Goal: Task Accomplishment & Management: Manage account settings

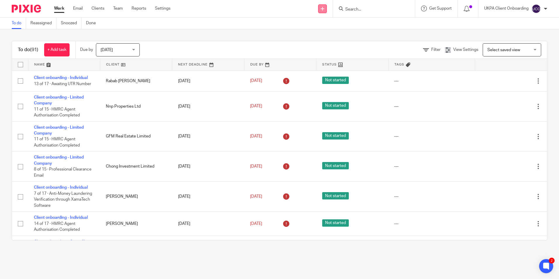
click at [321, 10] on icon at bounding box center [323, 9] width 4 height 4
click at [320, 44] on link "Add client" at bounding box center [322, 44] width 36 height 8
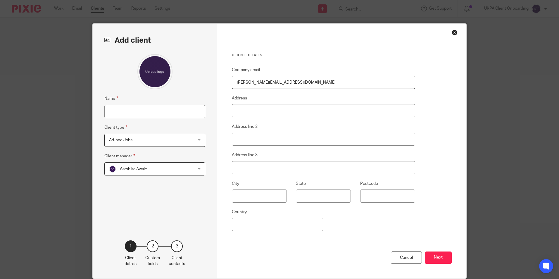
type input "[PERSON_NAME][EMAIL_ADDRESS][DOMAIN_NAME]"
click at [148, 111] on input "Name" at bounding box center [154, 111] width 101 height 13
paste input "LPPL Finchley Ltd"
type input "LPPL Finchley Ltd(Formation)"
click at [189, 166] on div "Aarshika Awale Aarshika Awale" at bounding box center [154, 168] width 101 height 13
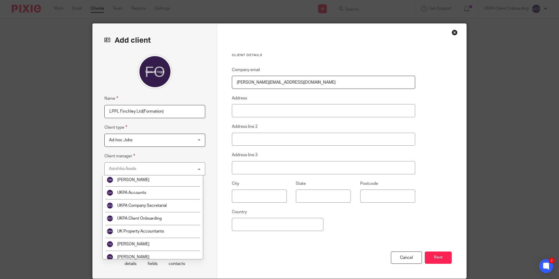
scroll to position [946, 0]
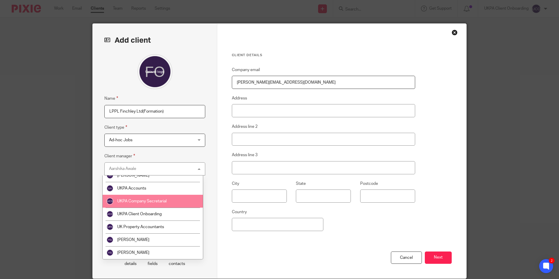
click at [163, 201] on span "UKPA Company Secretarial" at bounding box center [141, 201] width 49 height 4
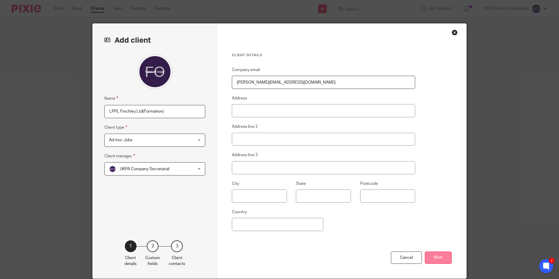
click at [436, 256] on button "Next" at bounding box center [438, 258] width 27 height 13
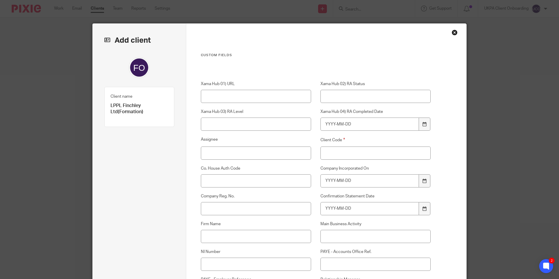
drag, startPoint x: 358, startPoint y: 164, endPoint x: 356, endPoint y: 160, distance: 4.3
click at [352, 152] on input "Client Code" at bounding box center [376, 153] width 111 height 13
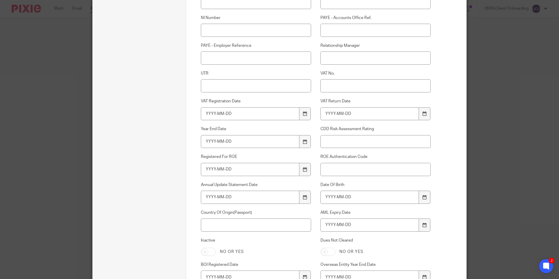
scroll to position [397, 0]
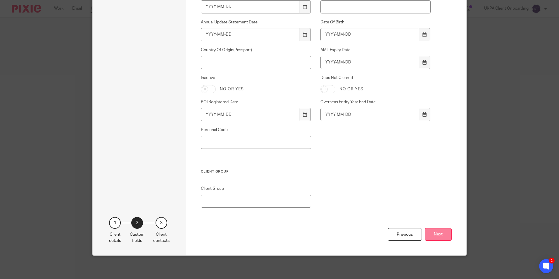
type input "00"
click at [435, 231] on button "Next" at bounding box center [438, 234] width 27 height 13
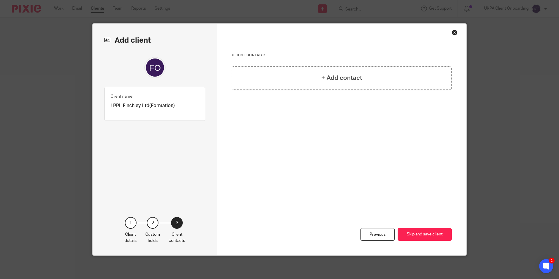
scroll to position [0, 0]
click at [435, 231] on button "Skip and save client" at bounding box center [425, 234] width 54 height 13
click at [415, 236] on button "Skip and save client" at bounding box center [425, 234] width 54 height 13
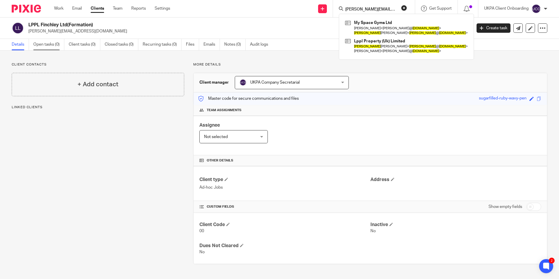
type input "[PERSON_NAME][EMAIL_ADDRESS][DOMAIN_NAME]"
click at [44, 46] on link "Open tasks (0)" at bounding box center [48, 44] width 31 height 11
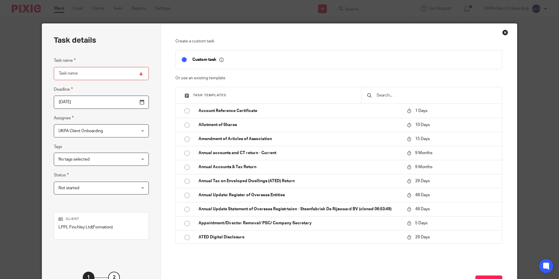
click at [384, 95] on input "text" at bounding box center [436, 95] width 120 height 6
drag, startPoint x: 0, startPoint y: 0, endPoint x: 384, endPoint y: 95, distance: 395.6
click at [384, 95] on input "text" at bounding box center [436, 95] width 120 height 6
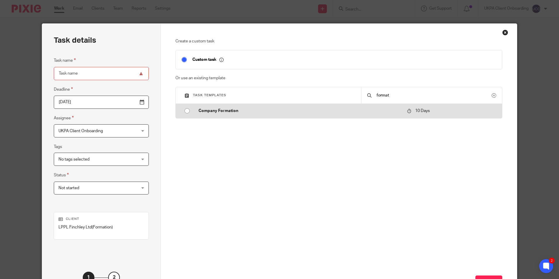
type input "format"
click at [243, 109] on p "Company Formation" at bounding box center [300, 111] width 203 height 6
type input "2025-09-27"
type input "Company Formation"
checkbox input "false"
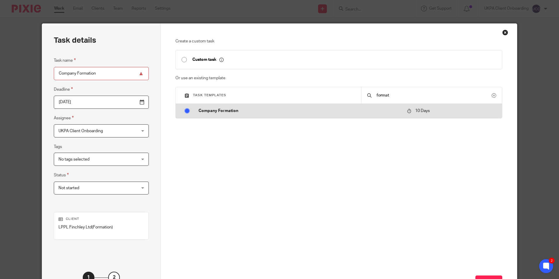
radio input "true"
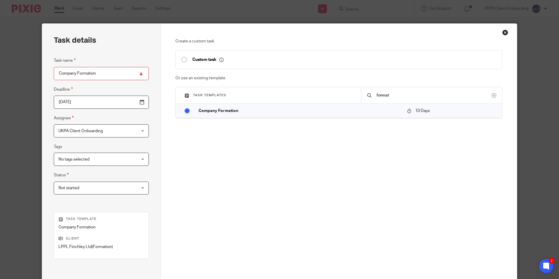
scroll to position [67, 0]
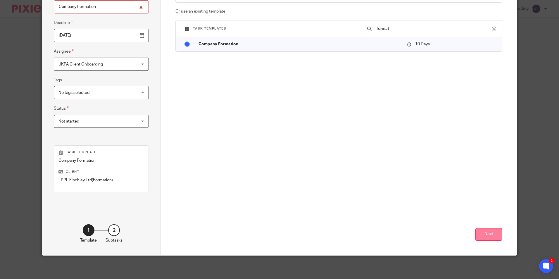
click at [494, 235] on button "Next" at bounding box center [489, 234] width 27 height 13
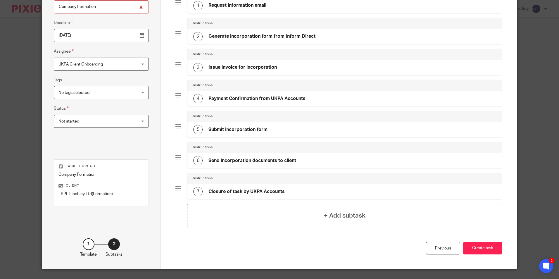
click at [484, 250] on button "Create task" at bounding box center [482, 248] width 39 height 13
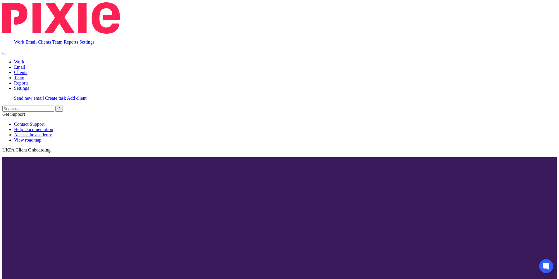
scroll to position [146, 0]
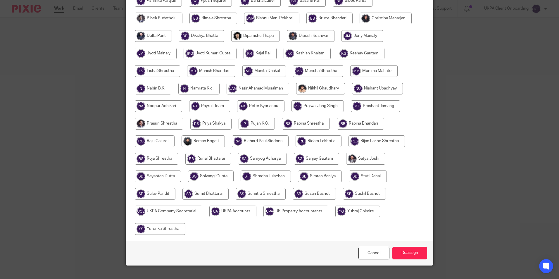
click at [202, 211] on input "radio" at bounding box center [169, 212] width 68 height 12
radio input "true"
drag, startPoint x: 232, startPoint y: 211, endPoint x: 253, endPoint y: 217, distance: 22.2
click at [204, 211] on input "radio" at bounding box center [169, 212] width 69 height 12
click at [400, 250] on input "Reassign" at bounding box center [410, 253] width 35 height 13
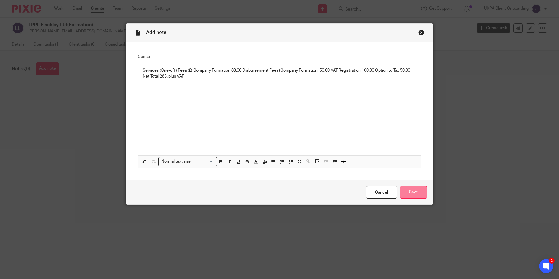
click at [403, 187] on input "Save" at bounding box center [413, 192] width 27 height 13
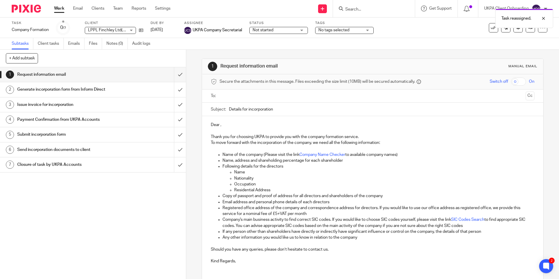
click at [354, 8] on div "Task reassigned." at bounding box center [417, 17] width 274 height 22
click at [363, 10] on input "Search" at bounding box center [371, 9] width 53 height 5
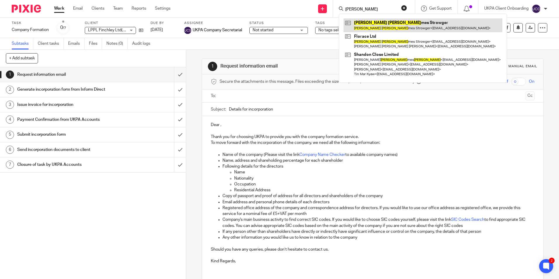
type input "adam ja"
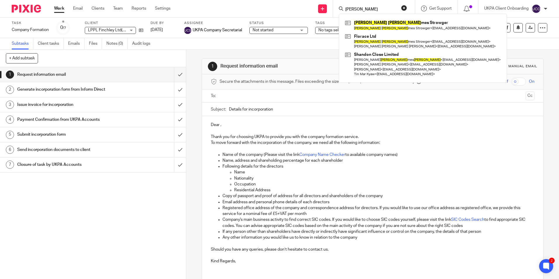
click at [370, 9] on input "adam ja" at bounding box center [371, 9] width 53 height 5
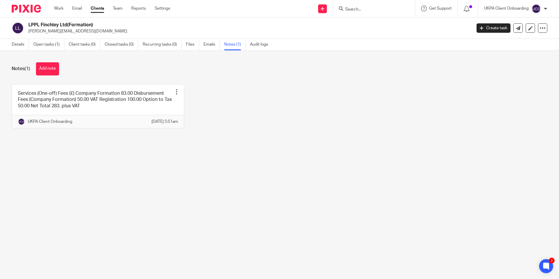
click at [358, 10] on input "Search" at bounding box center [371, 9] width 53 height 5
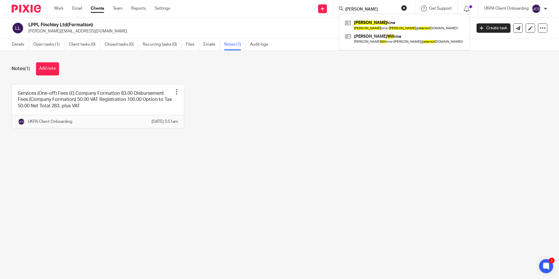
type input "[PERSON_NAME]"
click at [46, 47] on link "Open tasks (1)" at bounding box center [48, 44] width 31 height 11
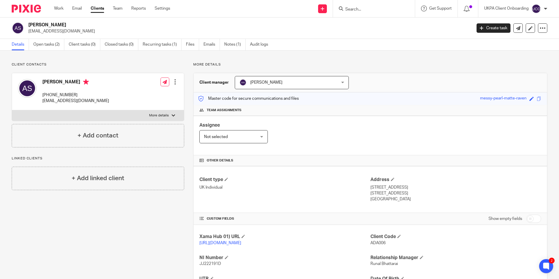
click at [359, 9] on input "Search" at bounding box center [371, 9] width 53 height 5
paste input "[PERSON_NAME] <[EMAIL_ADDRESS][DOMAIN_NAME]>"
click at [353, 9] on input "[PERSON_NAME] <[EMAIL_ADDRESS][DOMAIN_NAME]" at bounding box center [371, 9] width 53 height 5
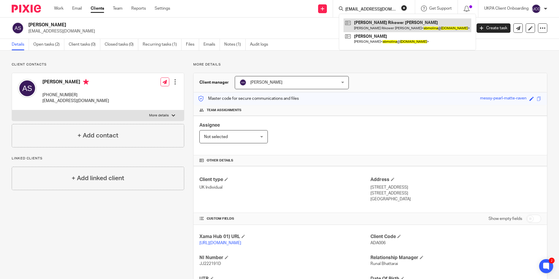
type input "[EMAIL_ADDRESS][DOMAIN_NAME]"
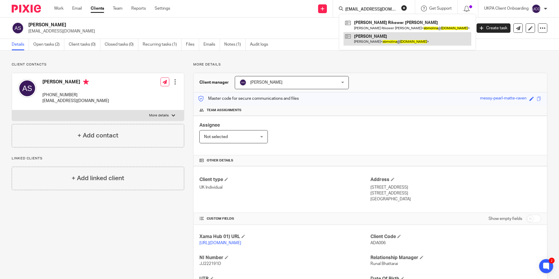
click at [374, 36] on link at bounding box center [408, 38] width 128 height 13
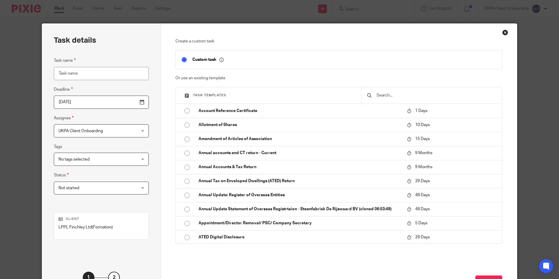
click at [395, 98] on input "text" at bounding box center [436, 95] width 120 height 6
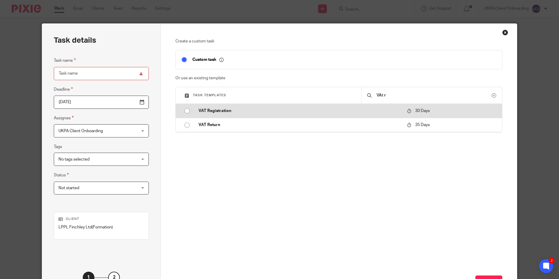
type input "VAt r"
click at [216, 110] on p "VAT Registration" at bounding box center [300, 111] width 203 height 6
type input "[DATE]"
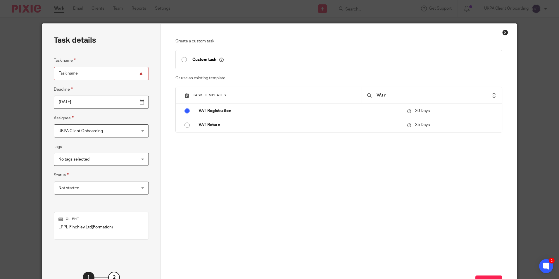
type input "VAT Registration"
checkbox input "false"
radio input "true"
click at [111, 76] on input "VAT Registration" at bounding box center [101, 73] width 95 height 13
click at [413, 97] on input "VAt r" at bounding box center [434, 95] width 116 height 6
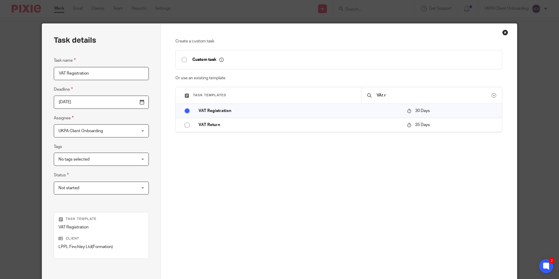
click at [413, 97] on input "VAt r" at bounding box center [434, 95] width 116 height 6
type input "V"
type input "op"
click at [107, 74] on input "VAT Registration" at bounding box center [101, 73] width 95 height 13
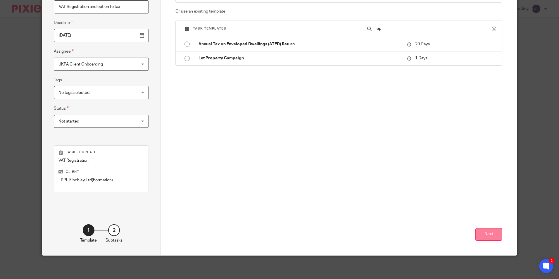
type input "VAT Registration and option to tax"
click at [491, 238] on button "Next" at bounding box center [489, 234] width 27 height 13
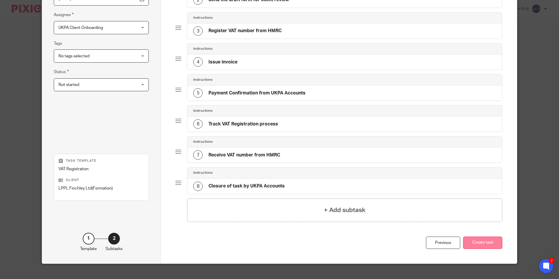
scroll to position [111, 0]
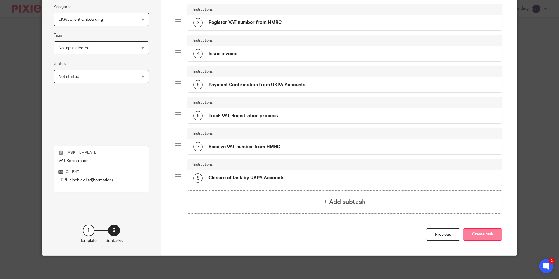
click at [489, 238] on button "Create task" at bounding box center [482, 234] width 39 height 13
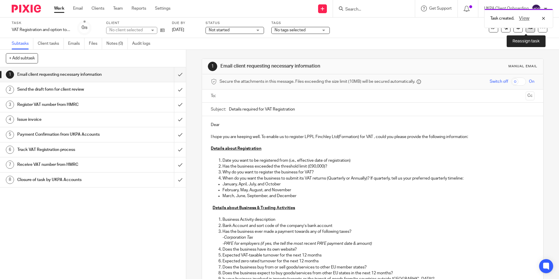
click at [526, 31] on link at bounding box center [530, 27] width 9 height 9
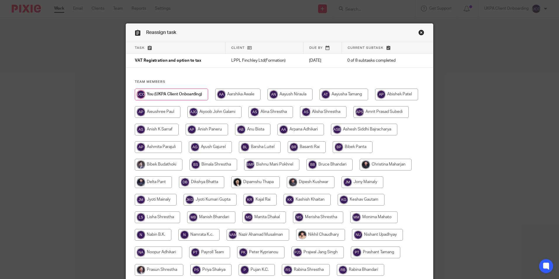
scroll to position [117, 0]
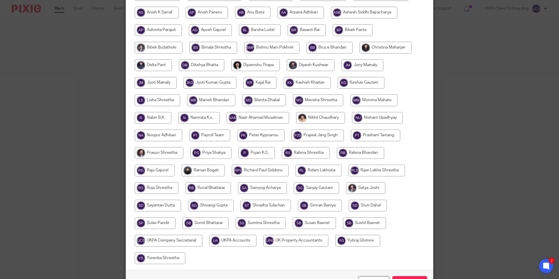
click at [338, 89] on input "radio" at bounding box center [361, 83] width 47 height 12
radio input "true"
click at [411, 277] on input "Reassign" at bounding box center [410, 282] width 35 height 13
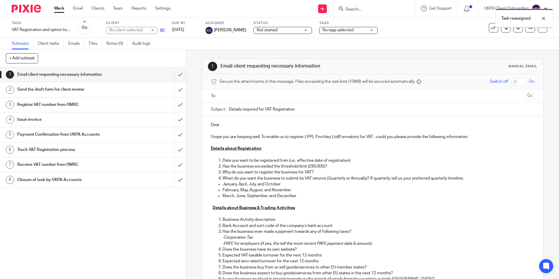
click at [161, 30] on icon at bounding box center [162, 30] width 4 height 4
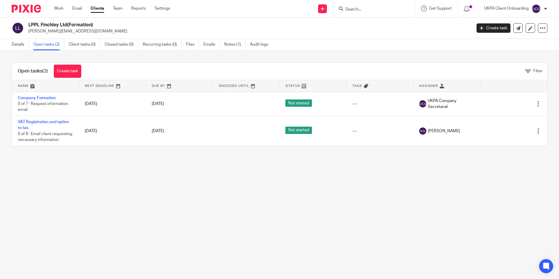
click at [20, 44] on link "Details" at bounding box center [20, 44] width 17 height 11
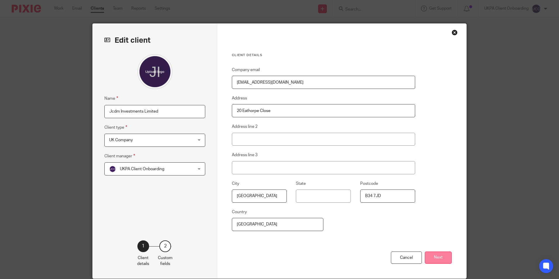
type input "[EMAIL_ADDRESS][DOMAIN_NAME]"
click at [442, 253] on button "Next" at bounding box center [438, 258] width 27 height 13
click at [0, 0] on div "Custom fields Xama Hub 01) URL Xama Hub 02) RA Status Xama Hub 03) RA Level Xam…" at bounding box center [0, 0] width 0 height 0
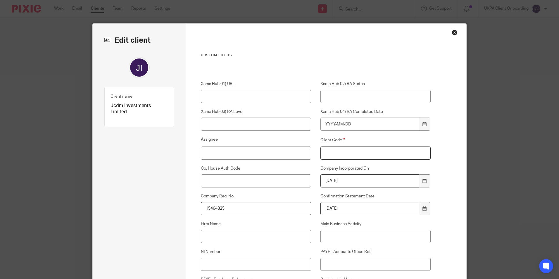
click at [365, 148] on input "Client Code" at bounding box center [376, 153] width 111 height 13
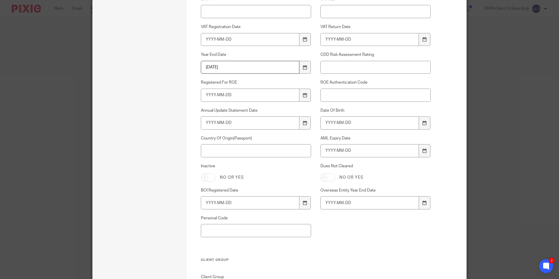
scroll to position [397, 0]
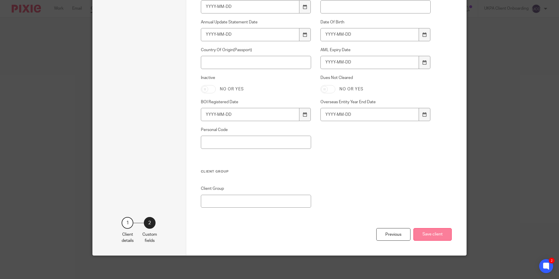
type input "00"
click at [438, 236] on button "Save client" at bounding box center [433, 234] width 38 height 13
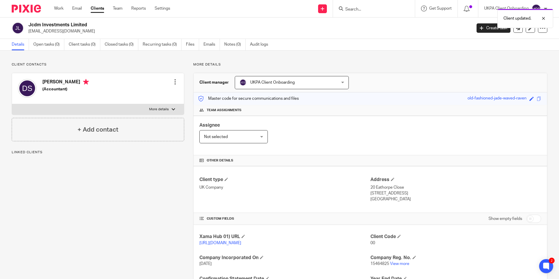
click at [300, 83] on span "UKPA Client Onboarding" at bounding box center [283, 82] width 87 height 12
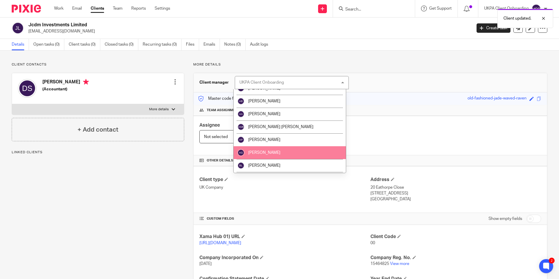
scroll to position [146, 0]
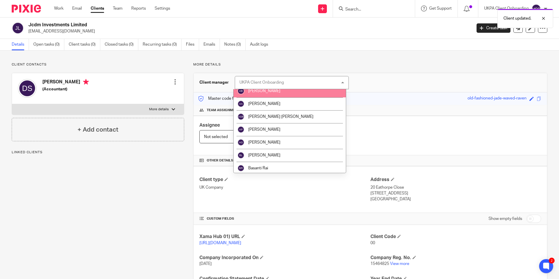
click at [265, 92] on span "[PERSON_NAME]" at bounding box center [264, 91] width 32 height 4
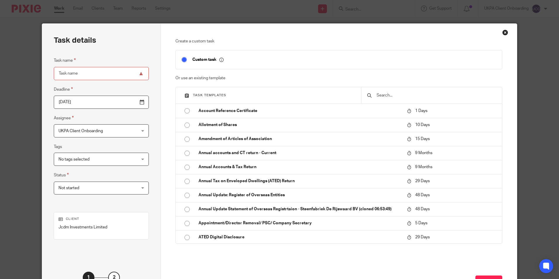
click at [389, 92] on div at bounding box center [431, 95] width 141 height 16
drag, startPoint x: 389, startPoint y: 93, endPoint x: 389, endPoint y: 96, distance: 3.0
click at [389, 96] on input "text" at bounding box center [436, 95] width 120 height 6
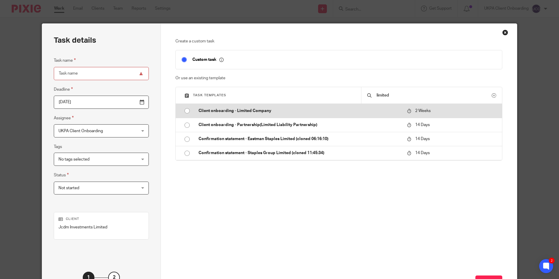
type input "limited"
click at [246, 115] on td "Client onboarding - Limited Company" at bounding box center [299, 111] width 212 height 14
type input "[DATE]"
type input "Client onboarding - Limited Company"
checkbox input "false"
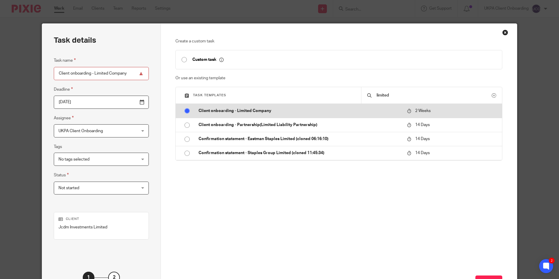
radio input "true"
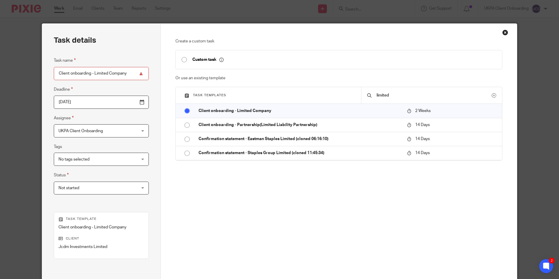
scroll to position [67, 0]
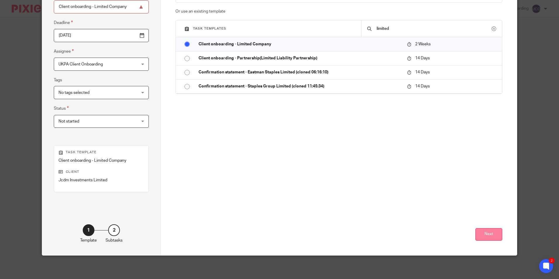
click at [484, 229] on button "Next" at bounding box center [489, 234] width 27 height 13
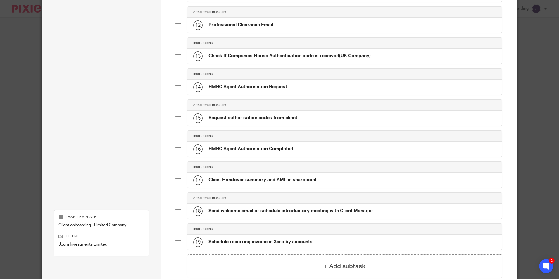
scroll to position [453, 0]
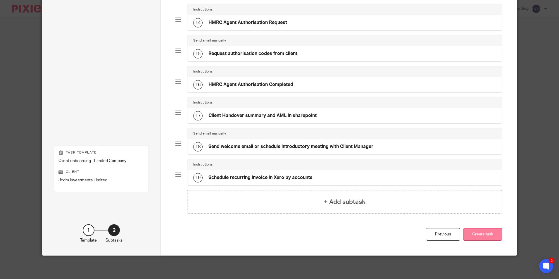
click at [495, 231] on button "Create task" at bounding box center [482, 234] width 39 height 13
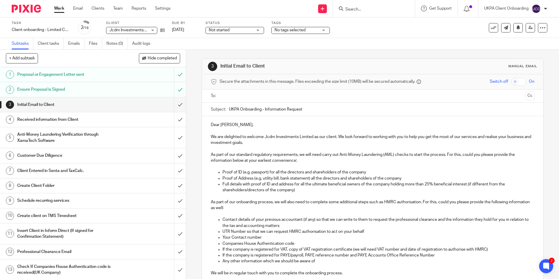
click at [352, 8] on input "Search" at bounding box center [371, 9] width 53 height 5
paste input "essasowe979@yahoo.com"
type input "essasowe979@yahoo.com"
click at [381, 22] on link at bounding box center [391, 24] width 94 height 13
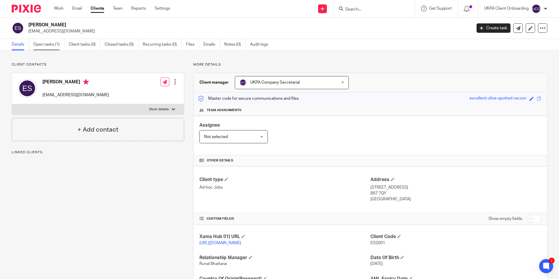
click at [52, 48] on link "Open tasks (1)" at bounding box center [48, 44] width 31 height 11
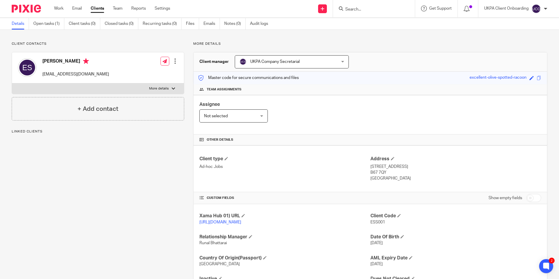
scroll to position [57, 0]
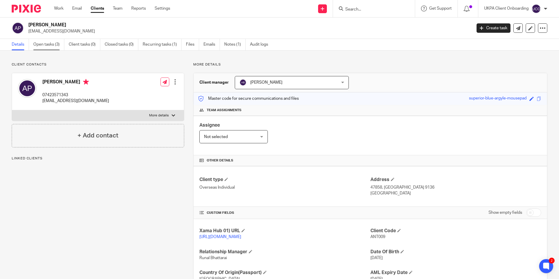
click at [48, 43] on link "Open tasks (3)" at bounding box center [48, 44] width 31 height 11
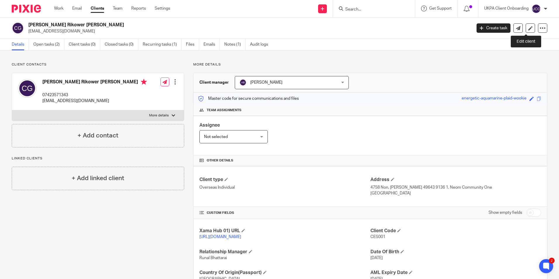
drag, startPoint x: 526, startPoint y: 26, endPoint x: 464, endPoint y: 39, distance: 63.4
click at [529, 26] on icon at bounding box center [531, 28] width 4 height 4
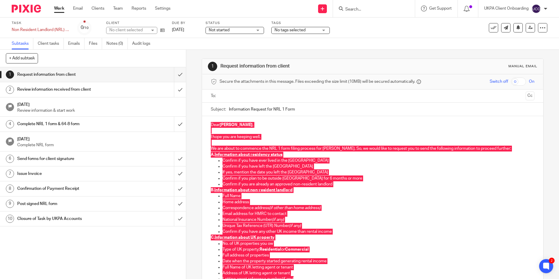
scroll to position [72, 0]
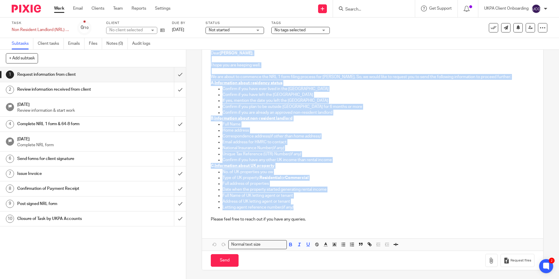
click at [313, 215] on p at bounding box center [379, 213] width 312 height 6
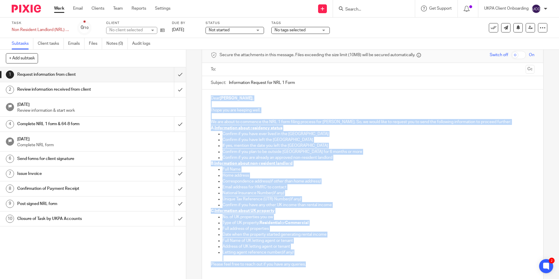
scroll to position [0, 0]
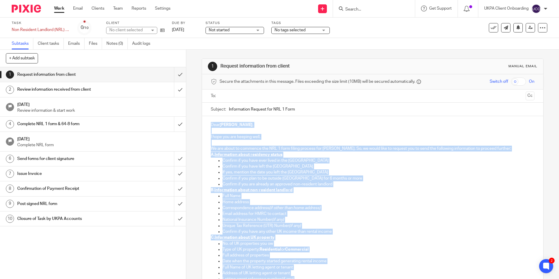
drag, startPoint x: 307, startPoint y: 220, endPoint x: 209, endPoint y: 123, distance: 138.0
click at [209, 123] on div "Dear Antonia Molina , I hope you are keeping well. We are about to commence the…" at bounding box center [372, 207] width 341 height 182
copy div "Dear Antonia Molina , I hope you are keeping well. We are about to commence the…"
click at [176, 75] on input "submit" at bounding box center [93, 74] width 186 height 15
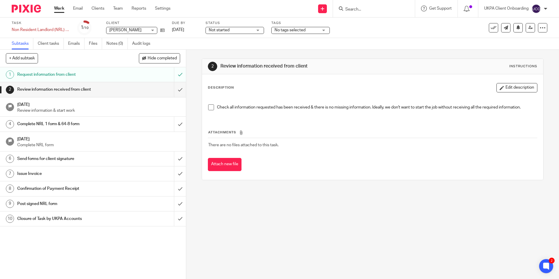
click at [385, 11] on input "Search" at bounding box center [371, 9] width 53 height 5
paste input "danielbarthold@aol.com>"
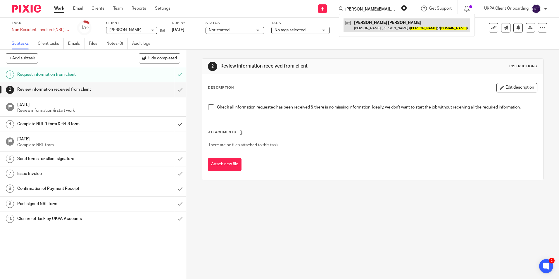
type input "danielbarthold@aol.com>"
click at [377, 26] on link at bounding box center [407, 24] width 127 height 13
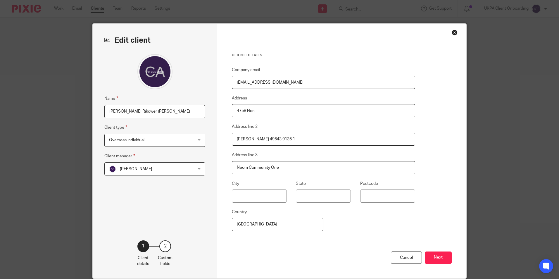
click at [291, 84] on input "[EMAIL_ADDRESS][DOMAIN_NAME]" at bounding box center [323, 82] width 183 height 13
paste input "rikower"
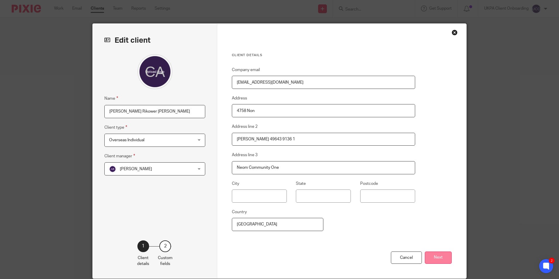
type input "[EMAIL_ADDRESS][DOMAIN_NAME]"
click at [436, 258] on button "Next" at bounding box center [438, 258] width 27 height 13
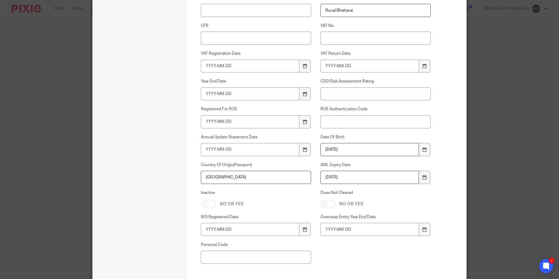
scroll to position [380, 0]
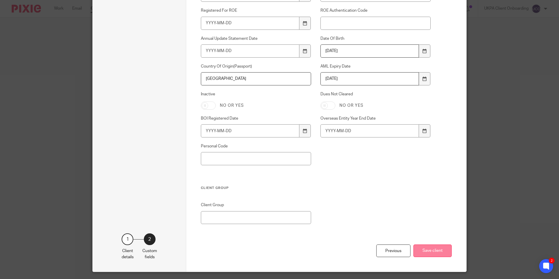
click at [437, 249] on button "Save client" at bounding box center [433, 251] width 38 height 13
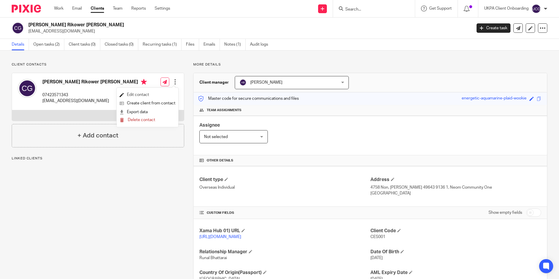
click at [157, 95] on link "Edit contact" at bounding box center [148, 95] width 56 height 8
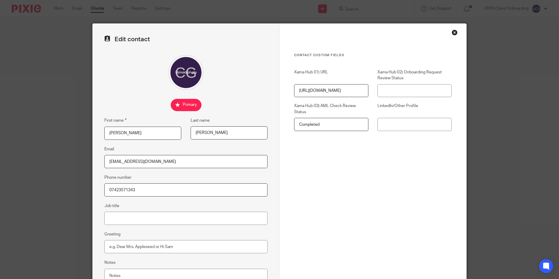
click at [180, 161] on input "[EMAIL_ADDRESS][DOMAIN_NAME]" at bounding box center [185, 161] width 163 height 13
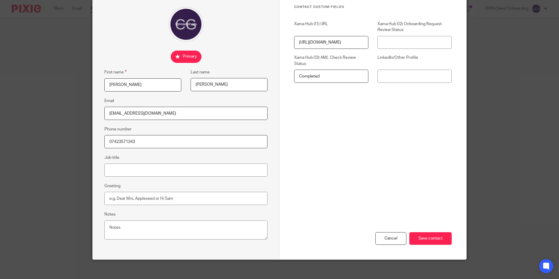
scroll to position [52, 0]
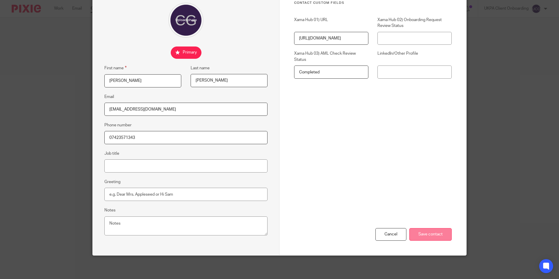
type input "[EMAIL_ADDRESS][DOMAIN_NAME]"
click at [427, 230] on input "Save contact" at bounding box center [431, 234] width 42 height 13
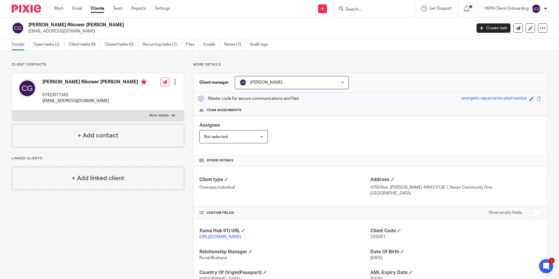
click at [356, 6] on form at bounding box center [376, 8] width 62 height 7
click at [375, 12] on input "Search" at bounding box center [371, 9] width 53 height 5
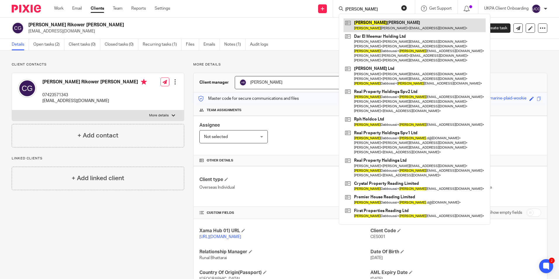
type input "[PERSON_NAME]"
click at [375, 28] on link at bounding box center [415, 24] width 142 height 13
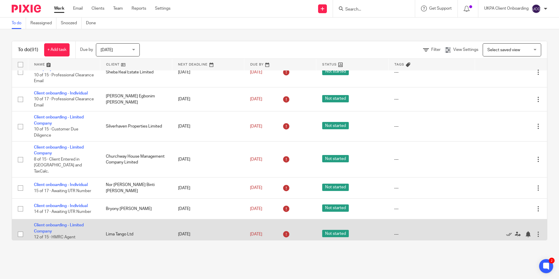
scroll to position [1053, 0]
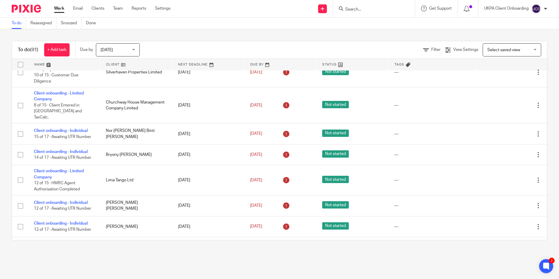
click at [134, 48] on div "Today Today" at bounding box center [118, 49] width 44 height 13
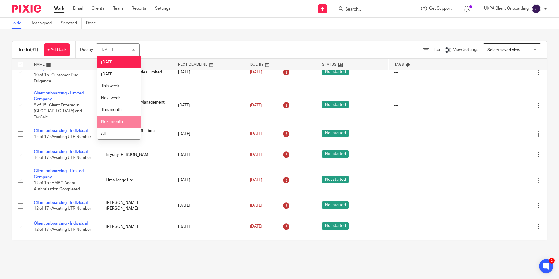
click at [118, 131] on li "All" at bounding box center [118, 134] width 43 height 12
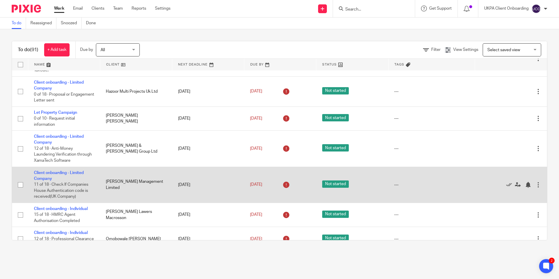
scroll to position [2253, 0]
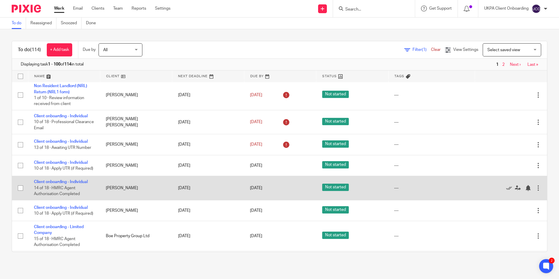
scroll to position [2277, 0]
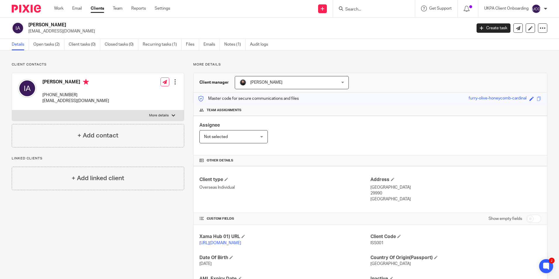
click at [359, 11] on input "Search" at bounding box center [371, 9] width 53 height 5
type input "[PERSON_NAME]"
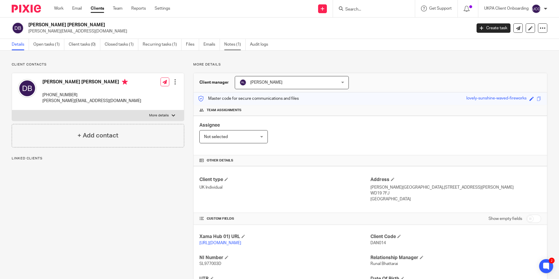
click at [232, 49] on link "Notes (1)" at bounding box center [234, 44] width 21 height 11
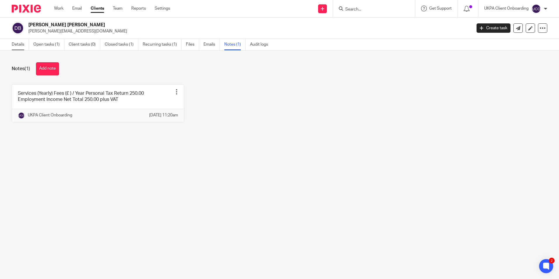
click at [23, 47] on link "Details" at bounding box center [20, 44] width 17 height 11
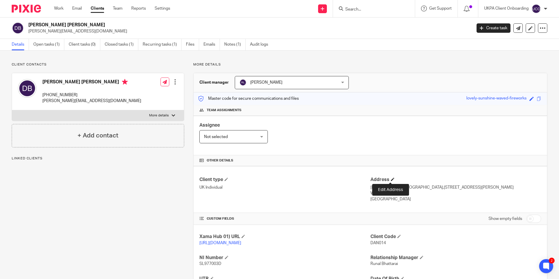
click at [391, 179] on span at bounding box center [393, 180] width 4 height 4
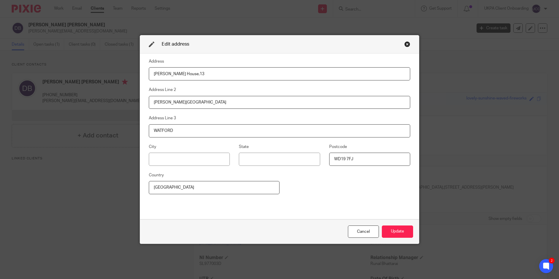
click at [181, 191] on input "Germany" at bounding box center [214, 187] width 131 height 13
type input "United Kingdom"
type input "London"
drag, startPoint x: 172, startPoint y: 160, endPoint x: 145, endPoint y: 160, distance: 27.2
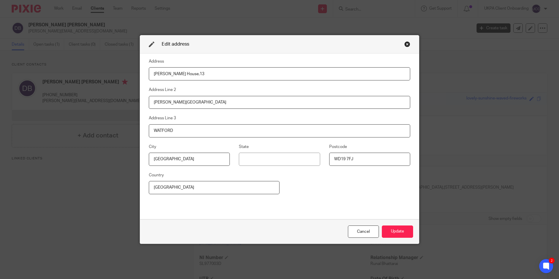
click at [145, 160] on fieldset "City London" at bounding box center [185, 154] width 90 height 23
click at [402, 228] on button "Update" at bounding box center [397, 232] width 31 height 13
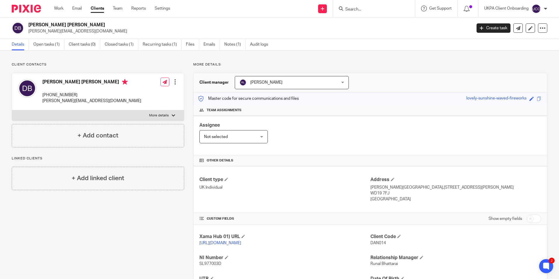
click at [357, 11] on input "Search" at bounding box center [371, 9] width 53 height 5
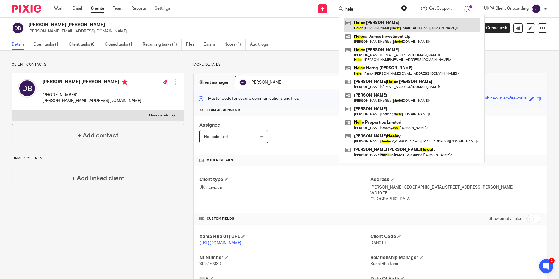
type input "hele"
click at [363, 21] on link at bounding box center [412, 24] width 137 height 13
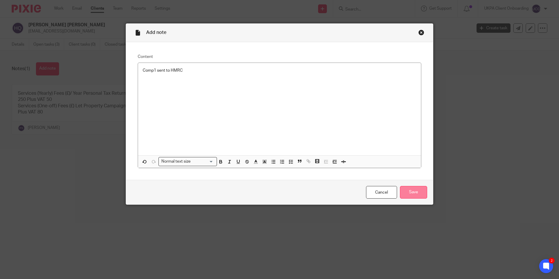
click at [409, 192] on input "Save" at bounding box center [413, 192] width 27 height 13
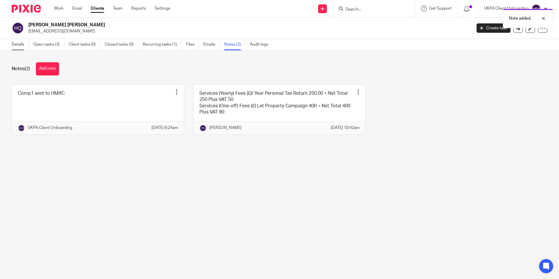
drag, startPoint x: 17, startPoint y: 43, endPoint x: 13, endPoint y: 45, distance: 4.5
click at [17, 43] on link "Details" at bounding box center [20, 44] width 17 height 11
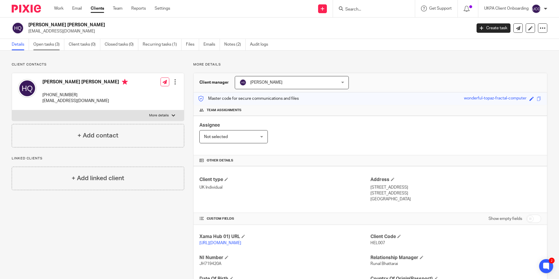
click at [48, 46] on link "Open tasks (3)" at bounding box center [48, 44] width 31 height 11
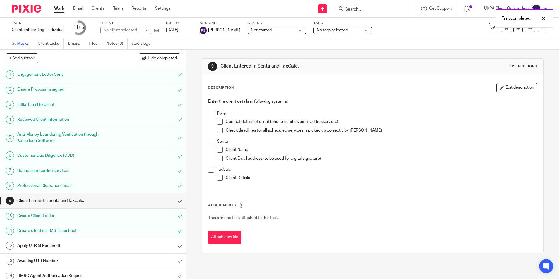
scroll to position [86, 0]
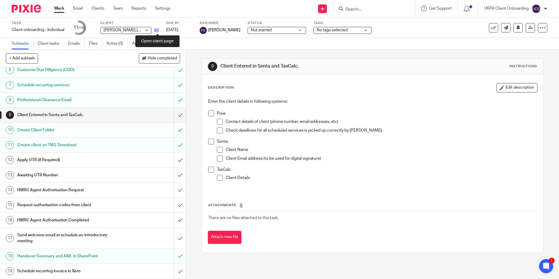
click at [158, 31] on icon at bounding box center [156, 30] width 4 height 4
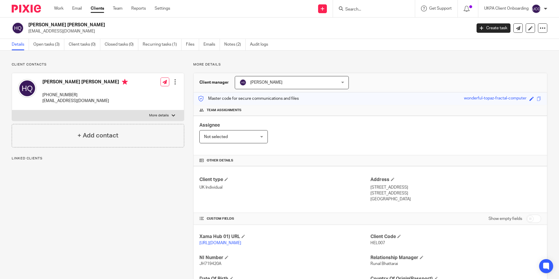
scroll to position [78, 0]
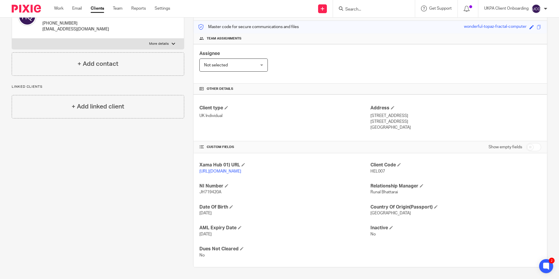
click at [358, 11] on input "Search" at bounding box center [371, 9] width 53 height 5
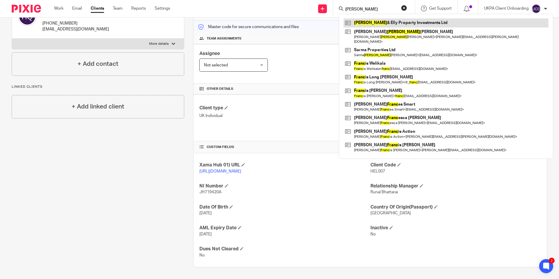
type input "frank"
click at [368, 24] on link at bounding box center [446, 22] width 205 height 9
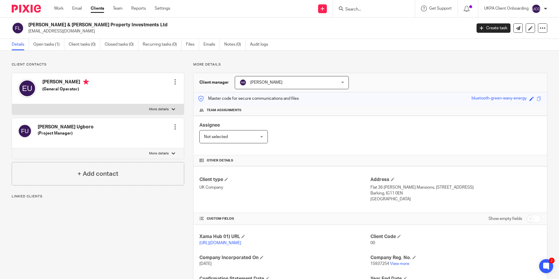
click at [172, 127] on div at bounding box center [175, 127] width 6 height 6
drag, startPoint x: 138, startPoint y: 165, endPoint x: 10, endPoint y: 99, distance: 144.7
click at [138, 165] on button "Make primary" at bounding box center [136, 165] width 32 height 8
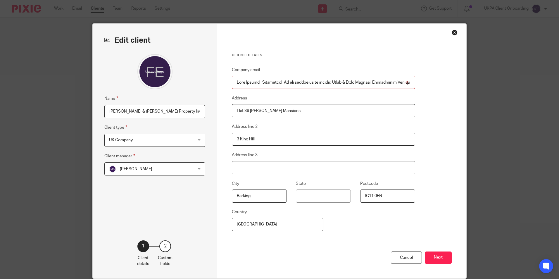
scroll to position [0, 2921]
click at [358, 85] on input "Company email" at bounding box center [323, 82] width 183 height 13
click at [293, 81] on input "[EMAIL_ADDRESS][DOMAIN_NAME]" at bounding box center [323, 82] width 183 height 13
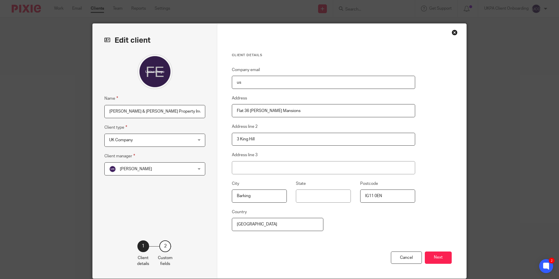
type input "u"
paste input "[PERSON_NAME][EMAIL_ADDRESS][DOMAIN_NAME]"
type input "[PERSON_NAME][EMAIL_ADDRESS][DOMAIN_NAME]"
click at [436, 262] on button "Next" at bounding box center [438, 258] width 27 height 13
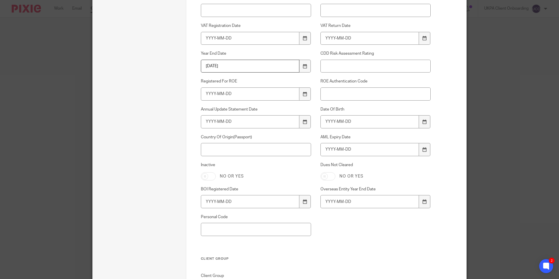
scroll to position [380, 0]
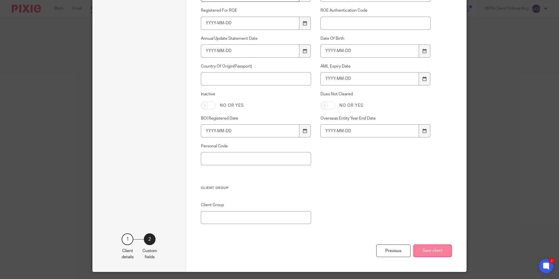
click at [442, 250] on button "Save client" at bounding box center [433, 251] width 38 height 13
